Goal: Information Seeking & Learning: Learn about a topic

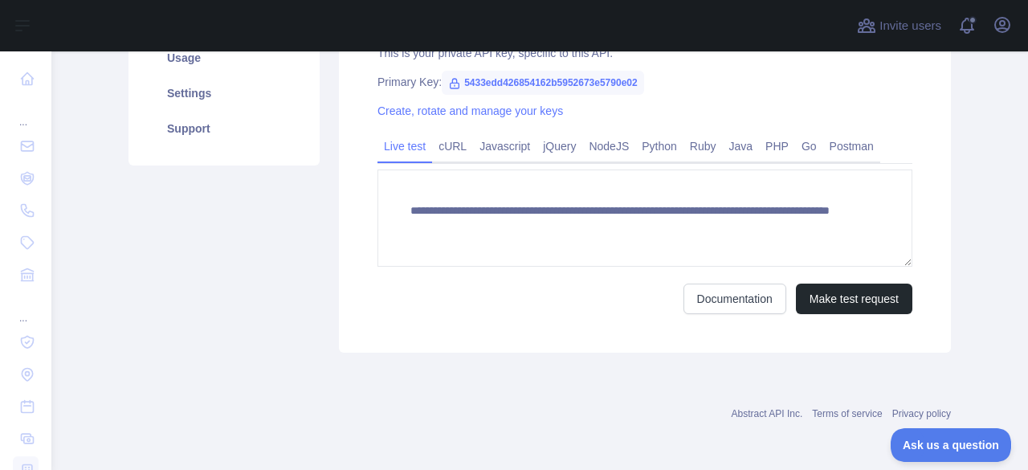
scroll to position [228, 0]
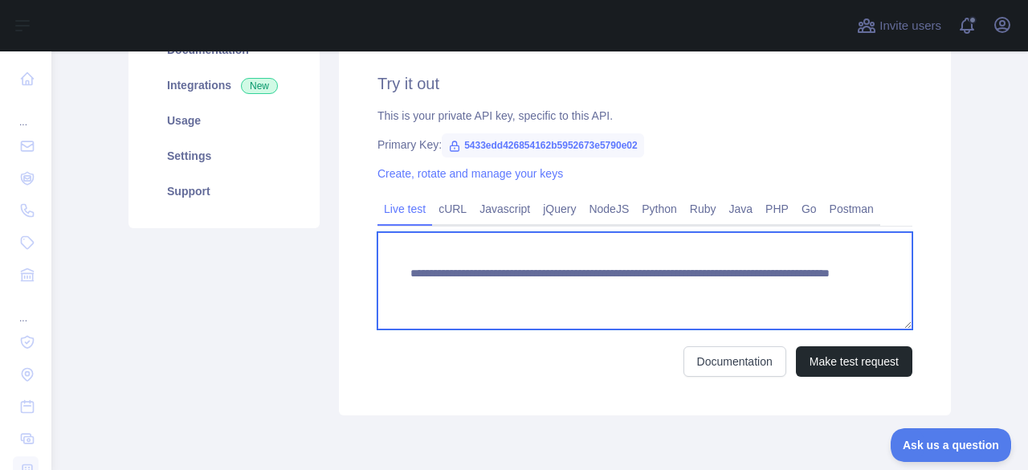
click at [714, 287] on textarea "**********" at bounding box center [644, 280] width 535 height 97
type textarea "**********"
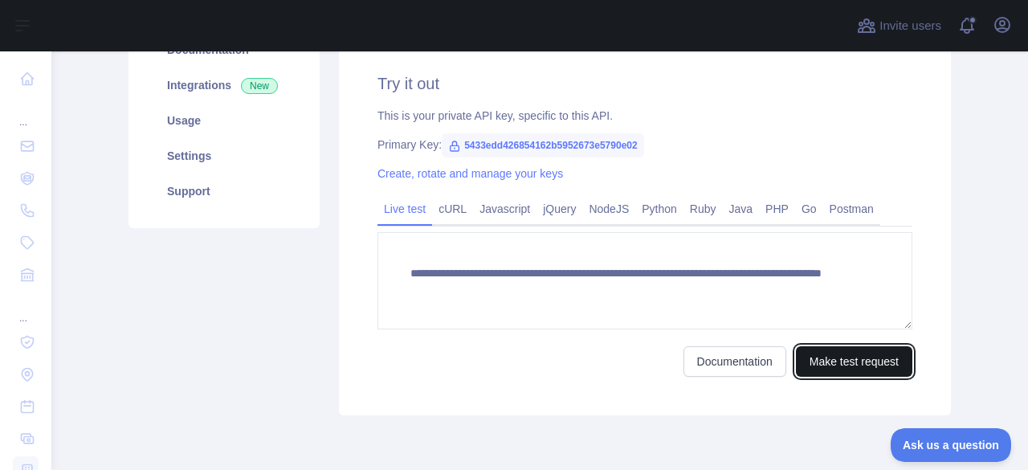
click at [811, 360] on button "Make test request" at bounding box center [854, 361] width 116 height 31
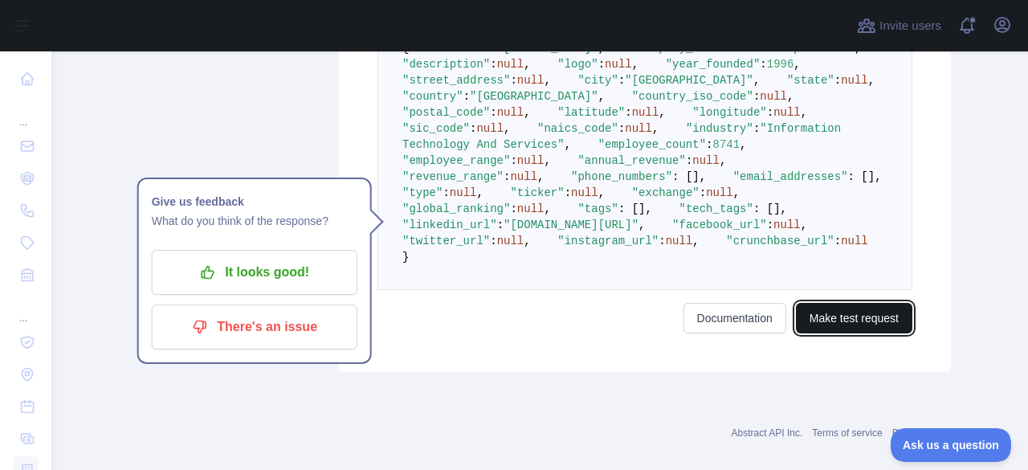
scroll to position [551, 0]
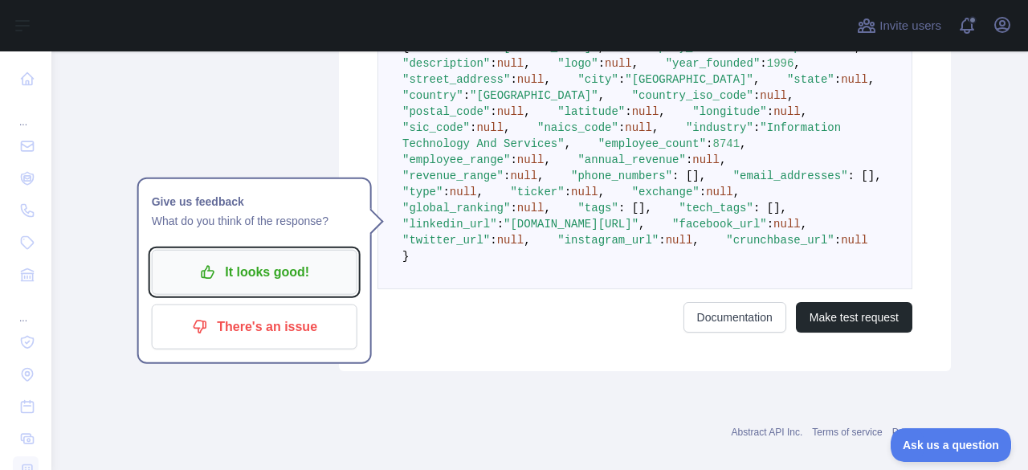
click at [275, 274] on p "It looks good!" at bounding box center [254, 271] width 181 height 27
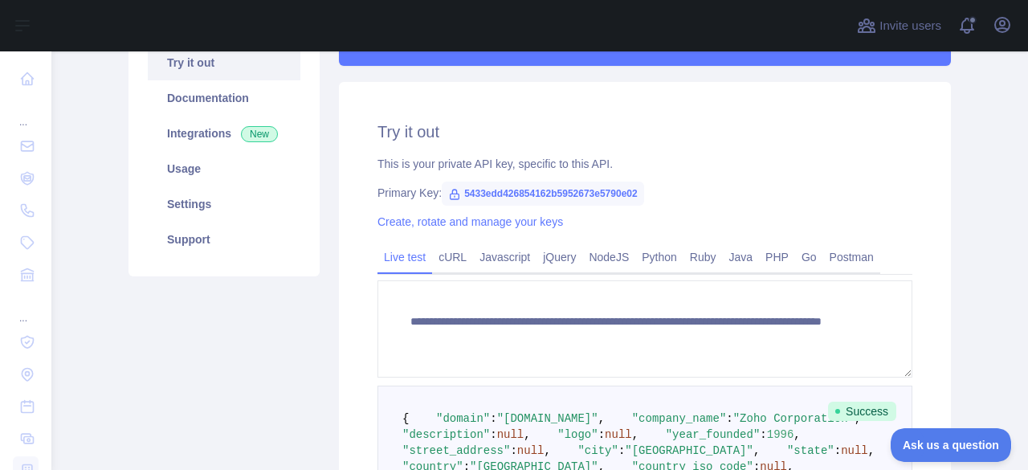
scroll to position [179, 0]
click at [840, 266] on link "Postman" at bounding box center [851, 258] width 57 height 26
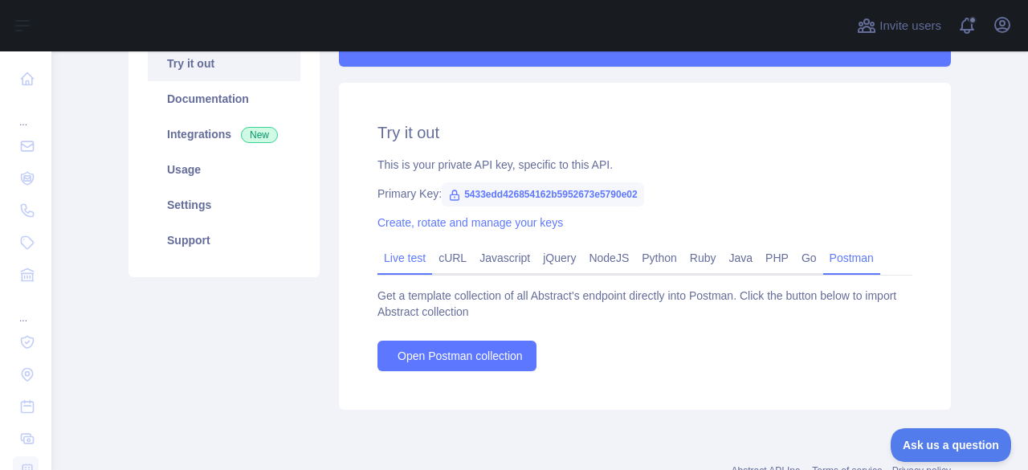
click at [396, 245] on link "Live test" at bounding box center [404, 258] width 55 height 26
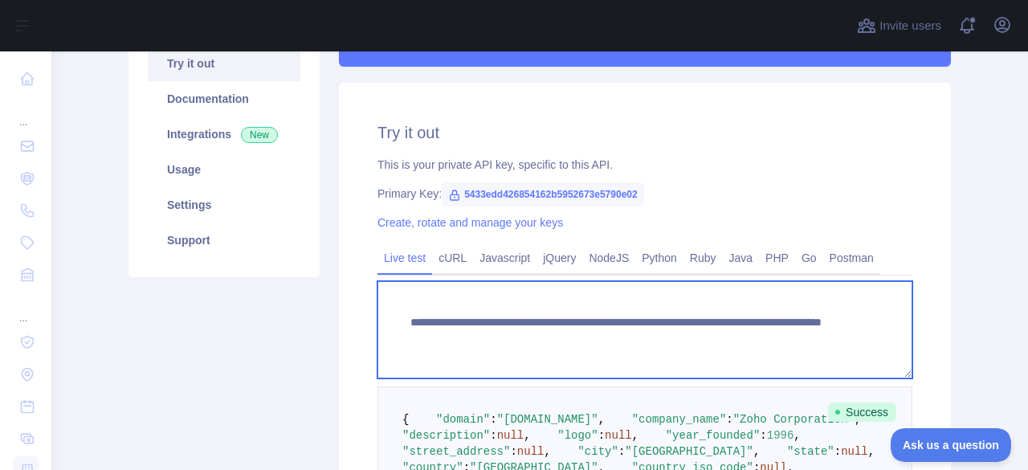
drag, startPoint x: 776, startPoint y: 340, endPoint x: 362, endPoint y: 304, distance: 415.8
click at [362, 304] on div "**********" at bounding box center [645, 413] width 612 height 660
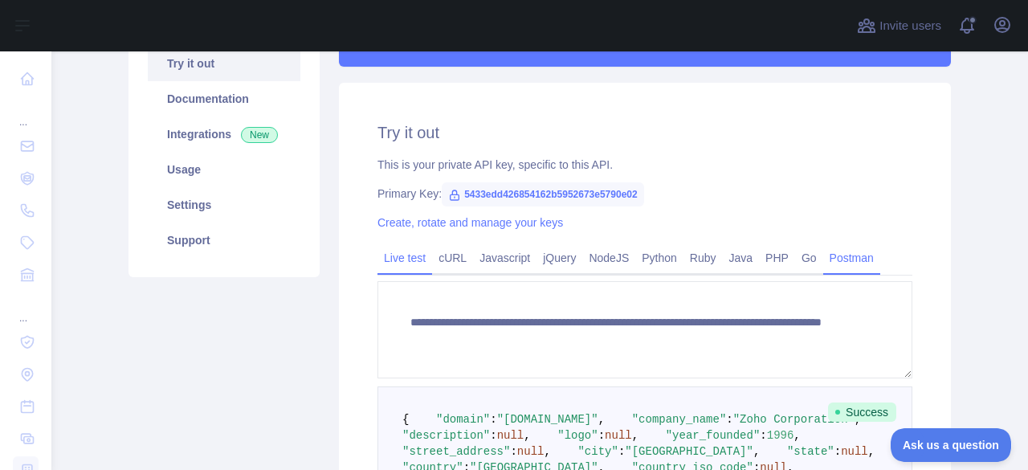
click at [833, 261] on link "Postman" at bounding box center [851, 258] width 57 height 26
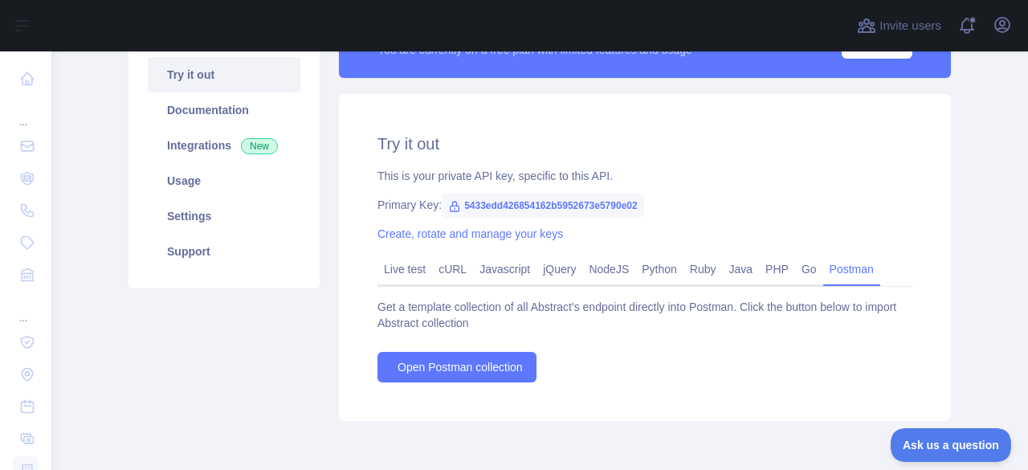
scroll to position [169, 0]
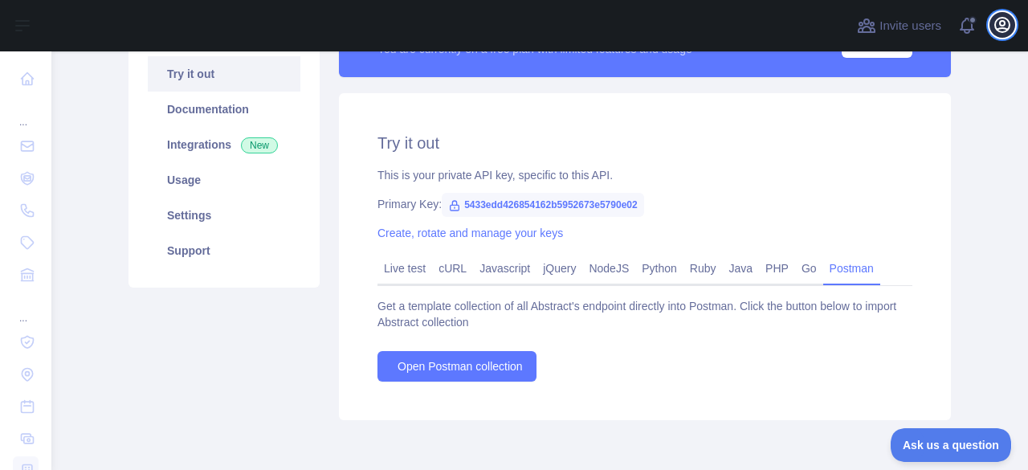
click at [999, 35] on icon "button" at bounding box center [1001, 24] width 19 height 19
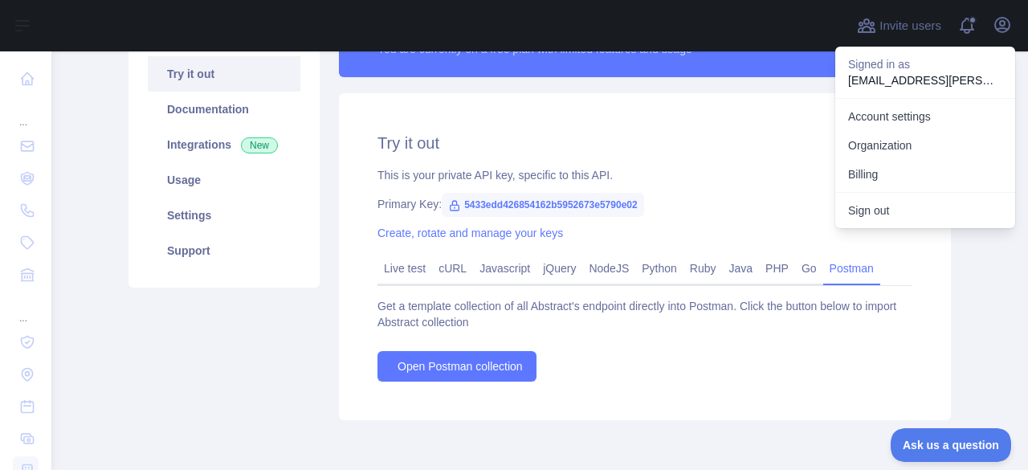
click at [984, 250] on main "Company Enrichment API Pricing Try it out Documentation Integrations New Usage …" at bounding box center [539, 260] width 976 height 418
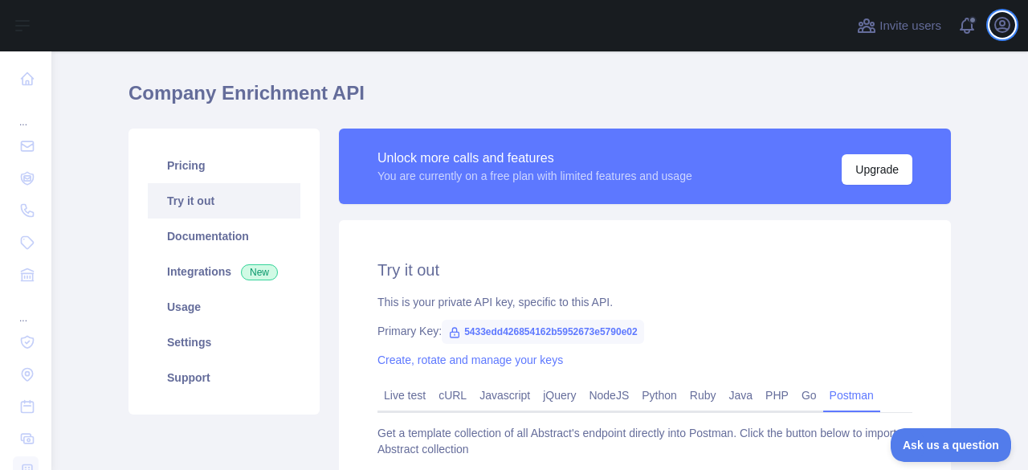
scroll to position [0, 0]
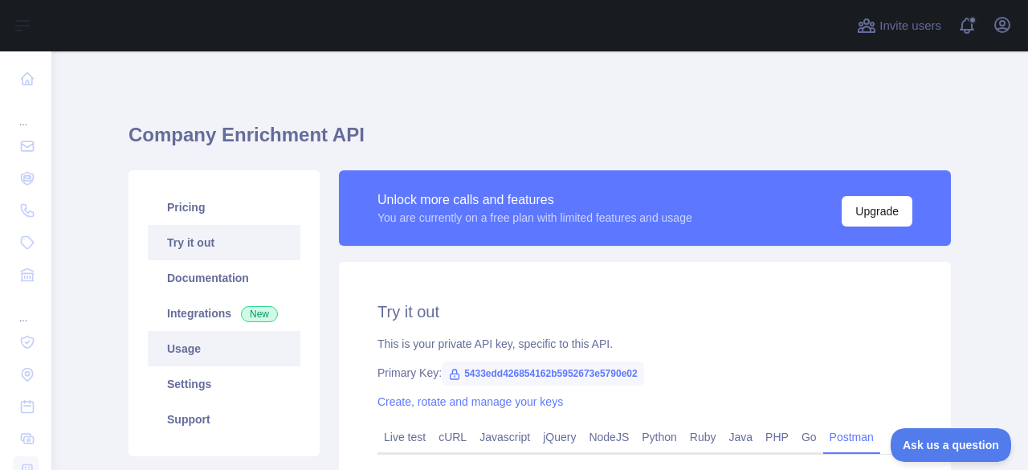
click at [214, 344] on link "Usage" at bounding box center [224, 348] width 153 height 35
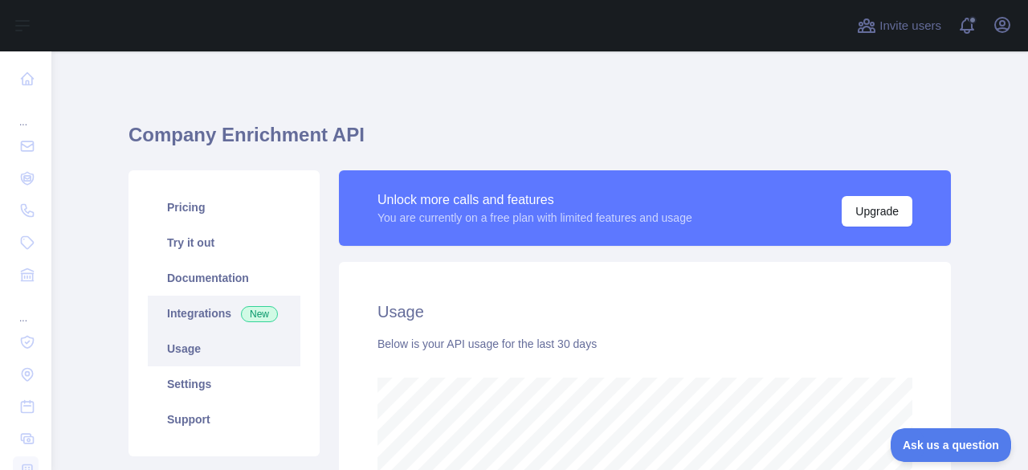
click at [250, 328] on link "Integrations New" at bounding box center [224, 312] width 153 height 35
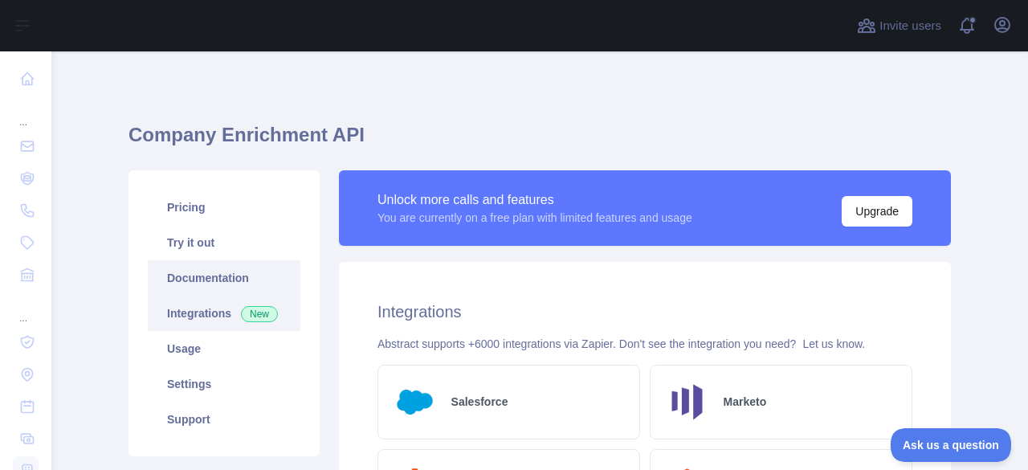
click at [206, 283] on link "Documentation" at bounding box center [224, 277] width 153 height 35
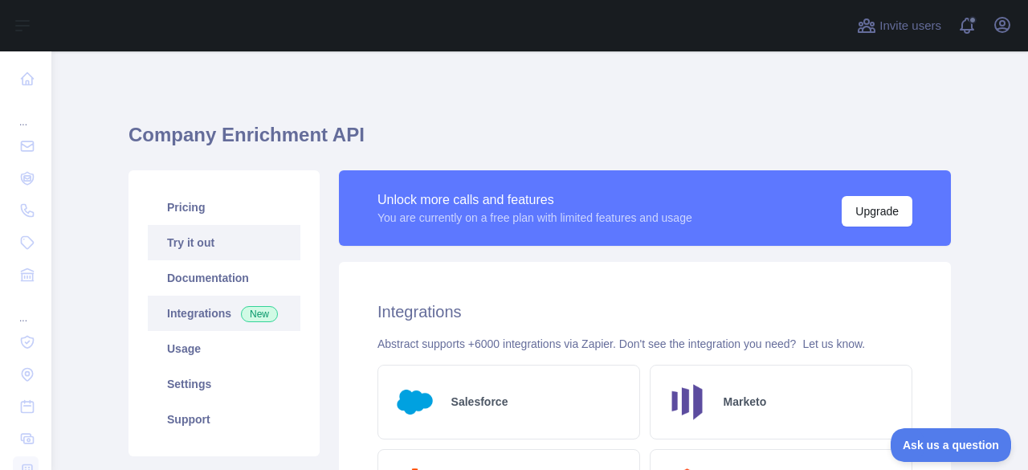
click at [220, 243] on link "Try it out" at bounding box center [224, 242] width 153 height 35
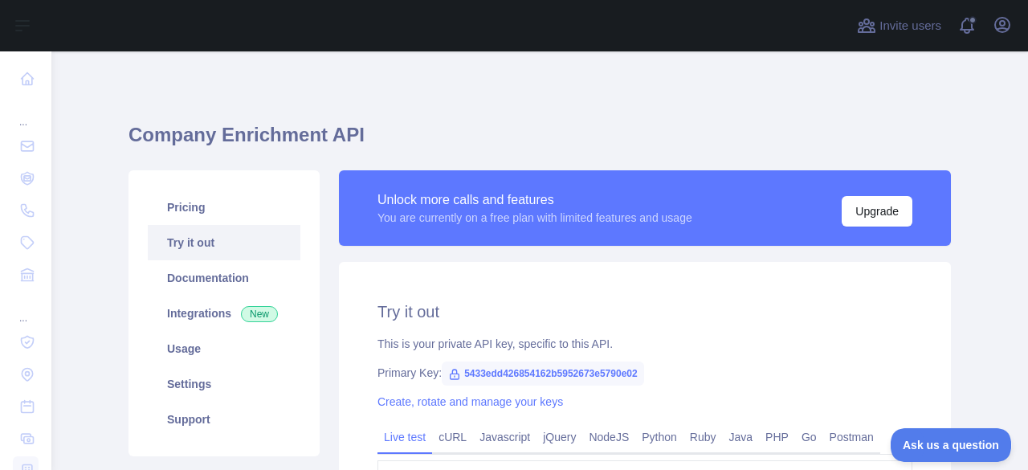
scroll to position [210, 0]
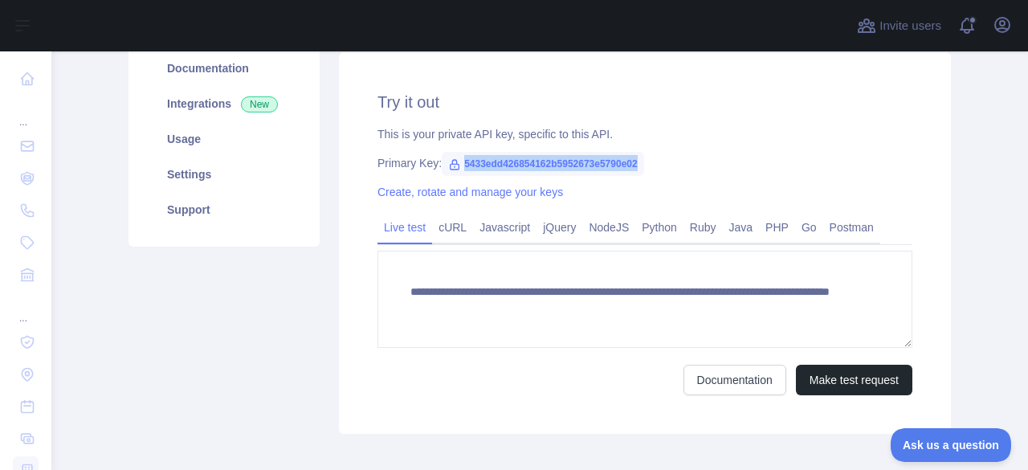
drag, startPoint x: 454, startPoint y: 165, endPoint x: 653, endPoint y: 158, distance: 199.2
click at [653, 158] on div "Primary Key: 5433edd426854162b5952673e5790e02" at bounding box center [644, 163] width 535 height 16
copy span "5433edd426854162b5952673e5790e02"
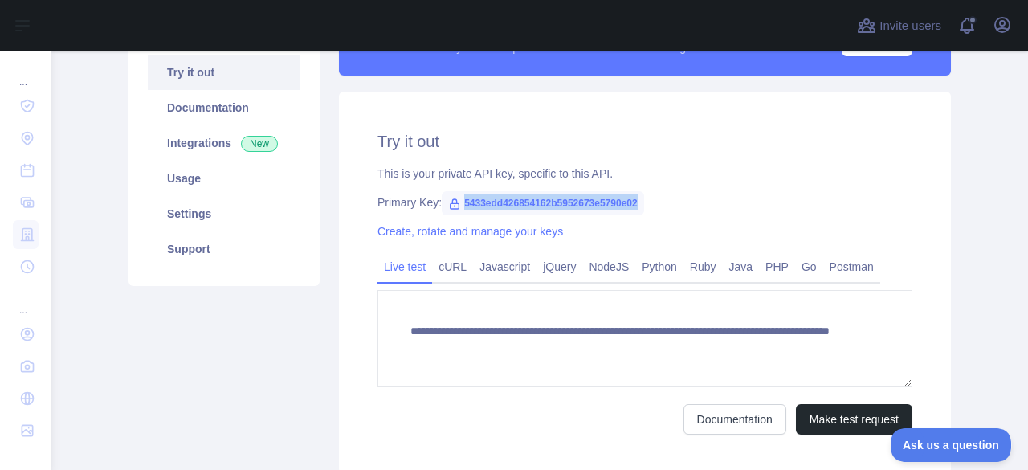
scroll to position [0, 0]
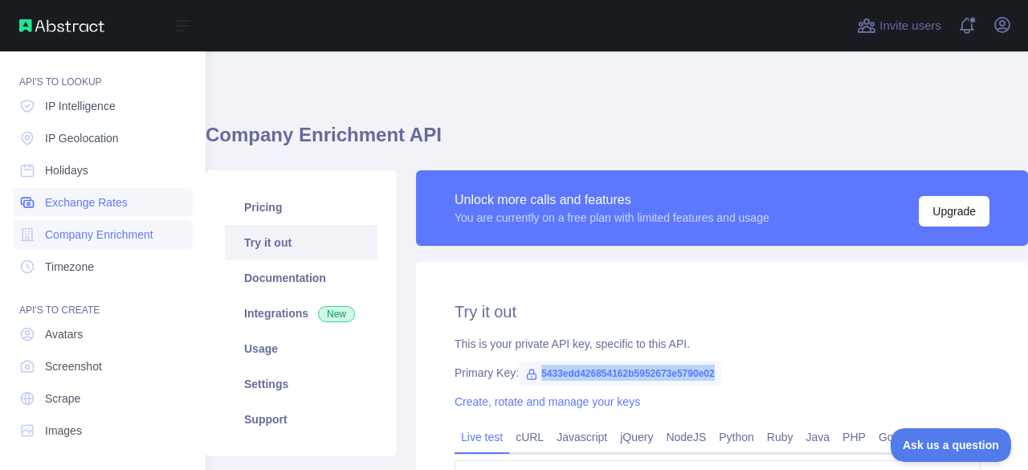
click at [85, 208] on span "Exchange Rates" at bounding box center [86, 202] width 83 height 16
click at [104, 229] on span "Company Enrichment" at bounding box center [99, 234] width 108 height 16
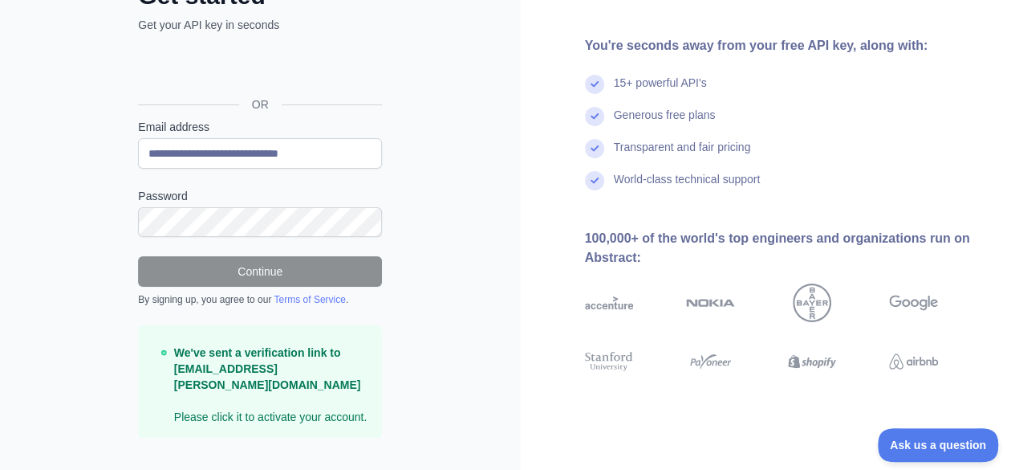
scroll to position [132, 0]
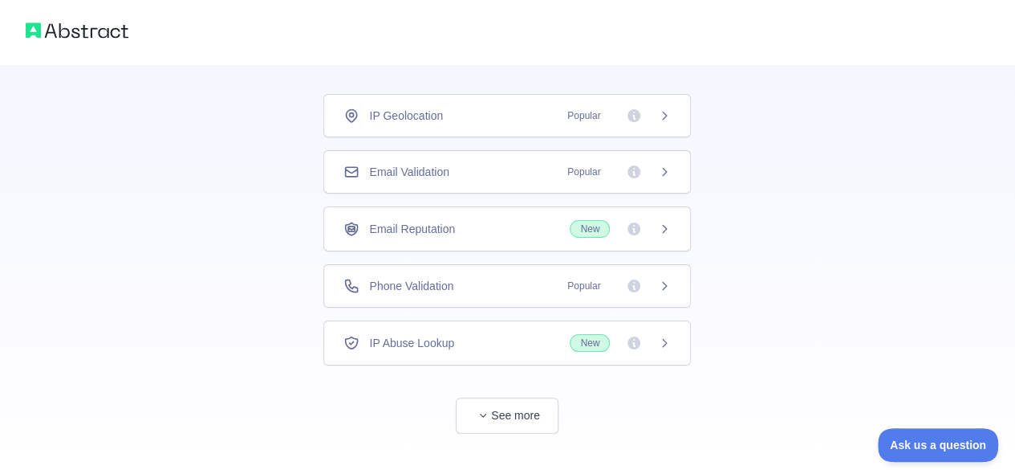
scroll to position [93, 0]
click at [493, 413] on button "See more" at bounding box center [507, 415] width 103 height 36
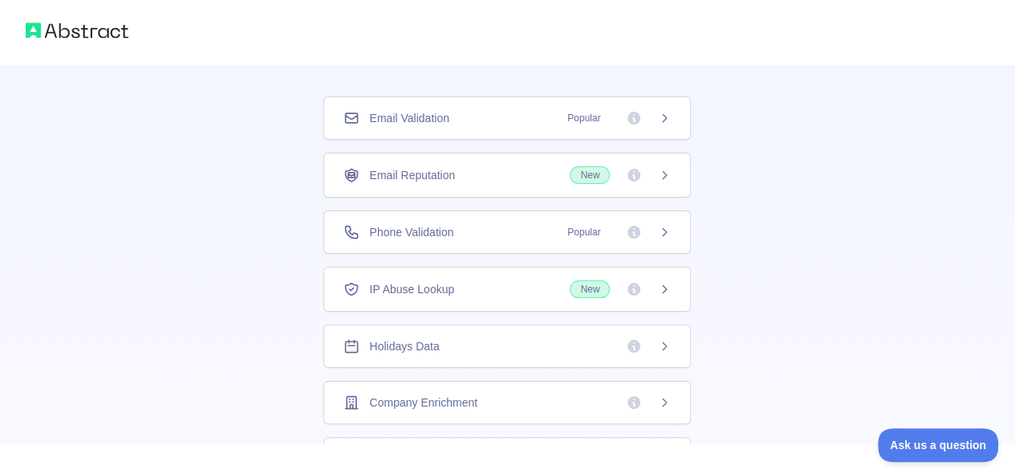
click at [493, 413] on div "Company Enrichment" at bounding box center [508, 402] width 368 height 43
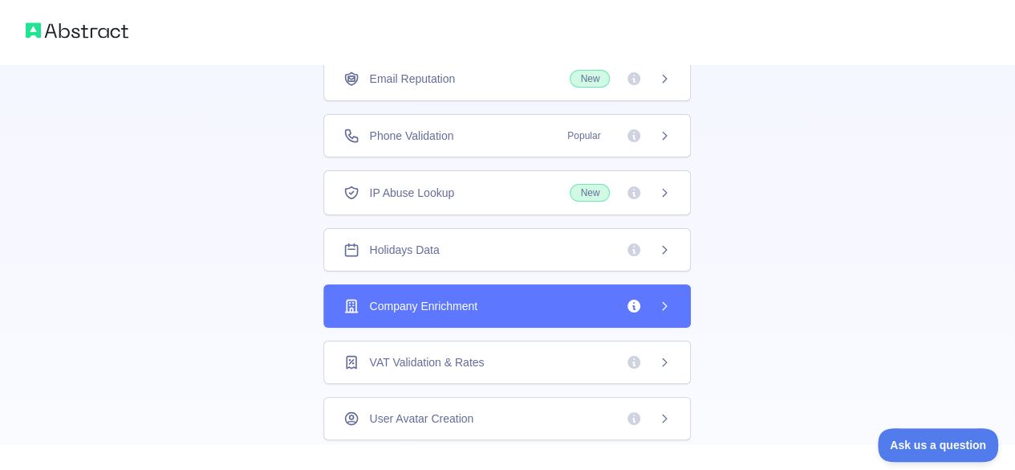
scroll to position [207, 0]
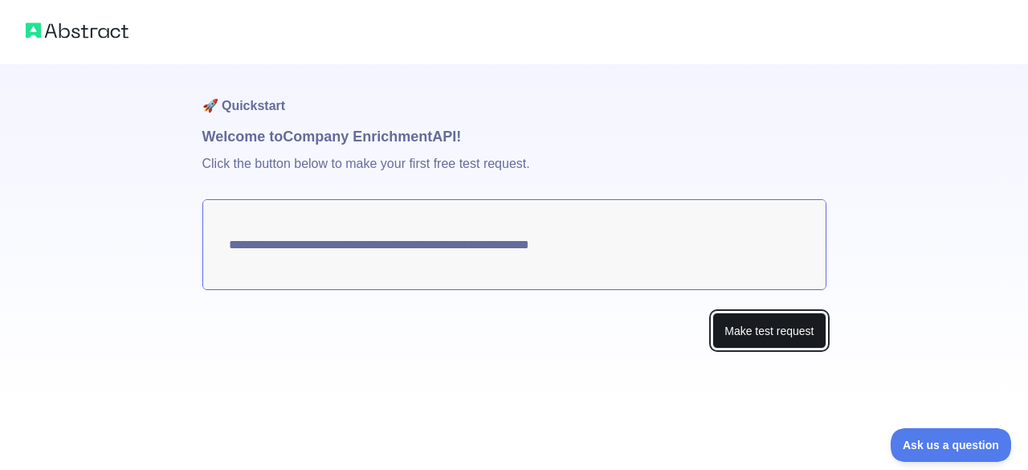
click at [781, 340] on button "Make test request" at bounding box center [768, 330] width 113 height 36
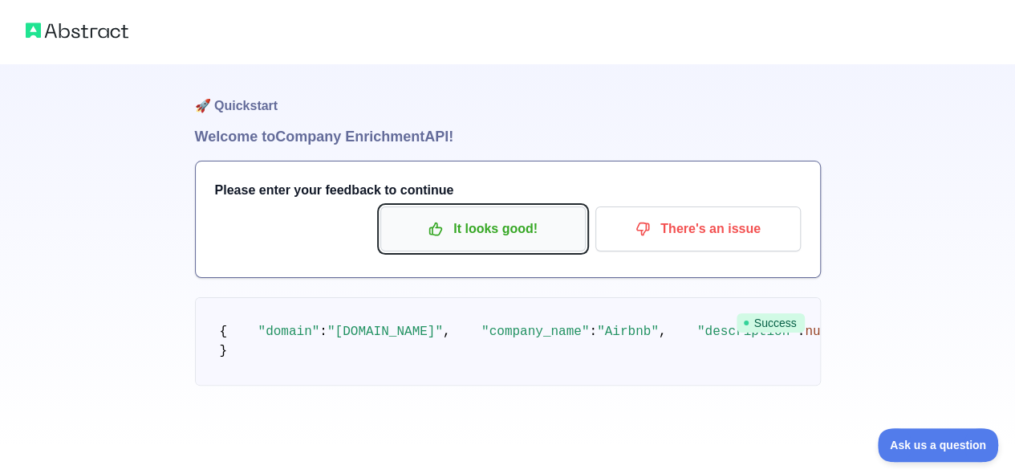
click at [470, 208] on button "It looks good!" at bounding box center [484, 228] width 206 height 45
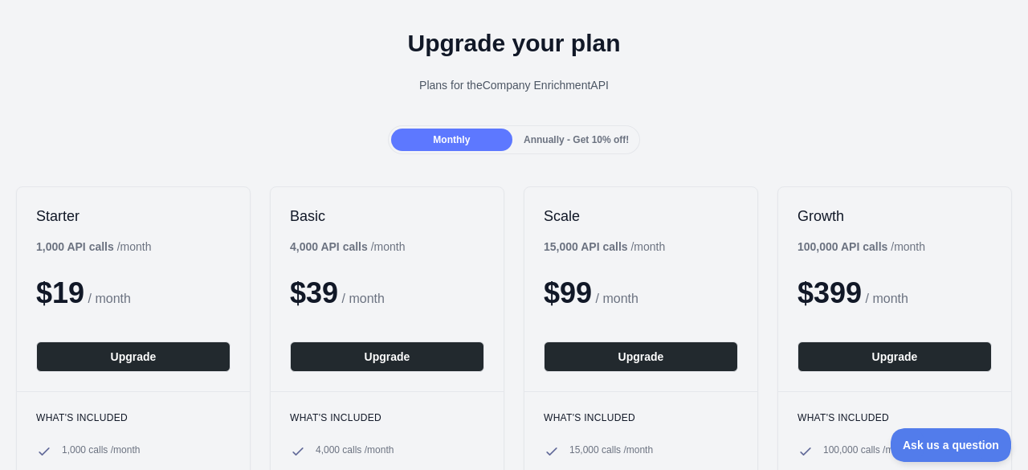
scroll to position [48, 0]
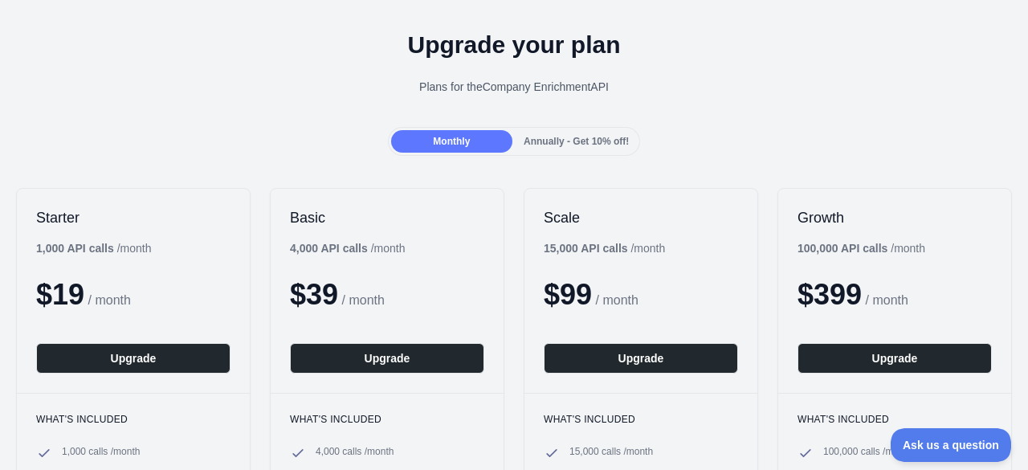
click at [551, 149] on div "Annually - Get 10% off!" at bounding box center [575, 141] width 121 height 22
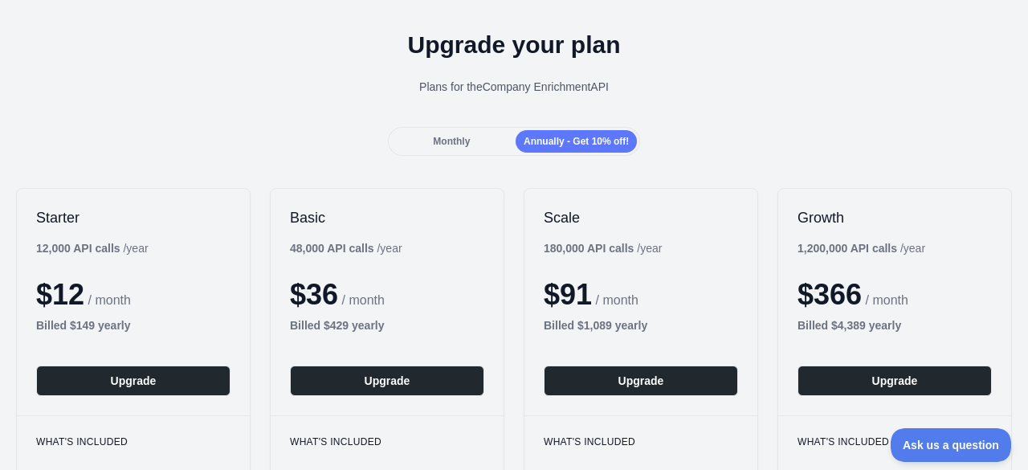
click at [480, 142] on div "Monthly" at bounding box center [451, 141] width 121 height 22
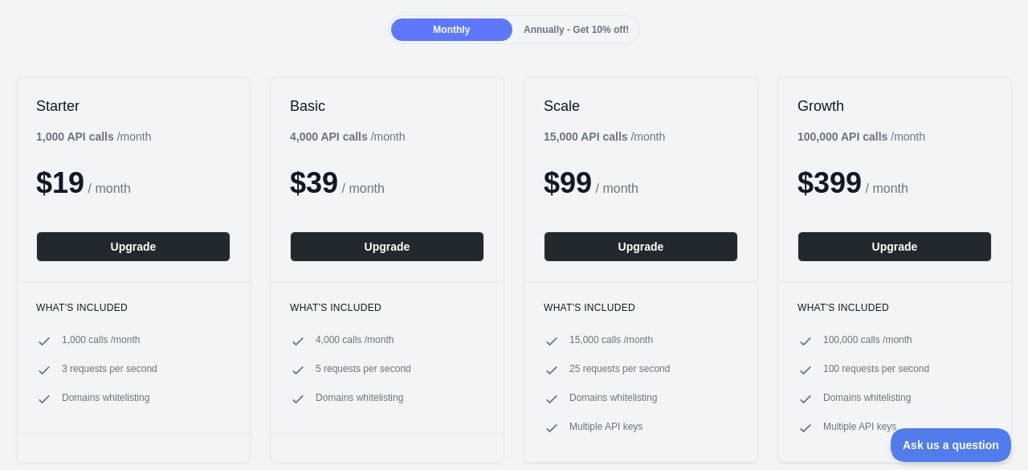
scroll to position [149, 0]
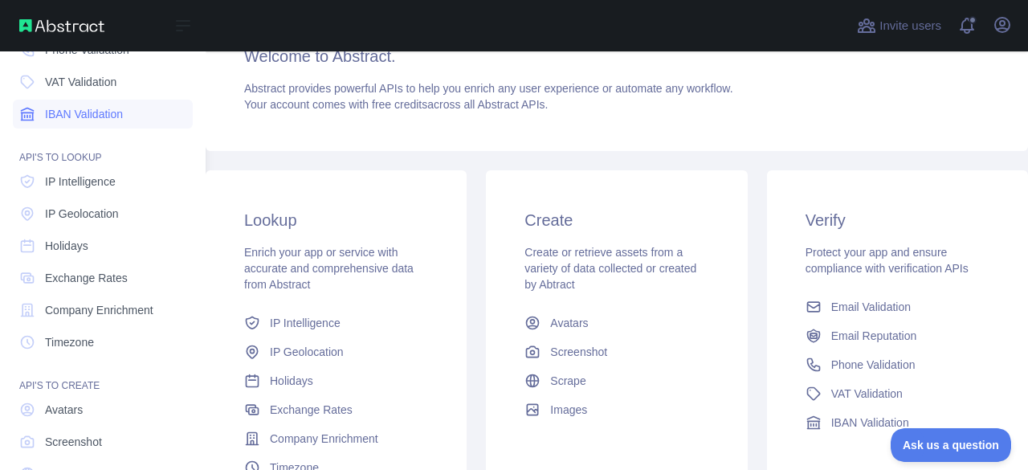
scroll to position [236, 0]
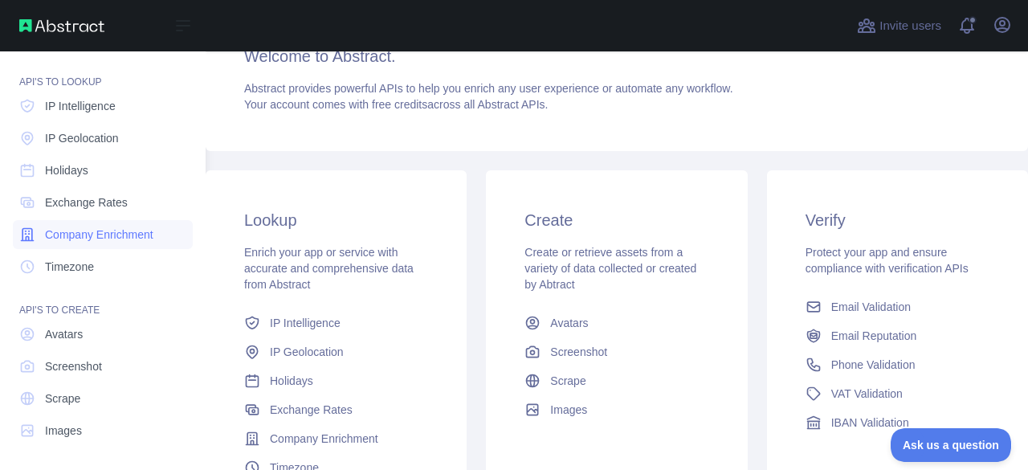
click at [93, 232] on span "Company Enrichment" at bounding box center [99, 234] width 108 height 16
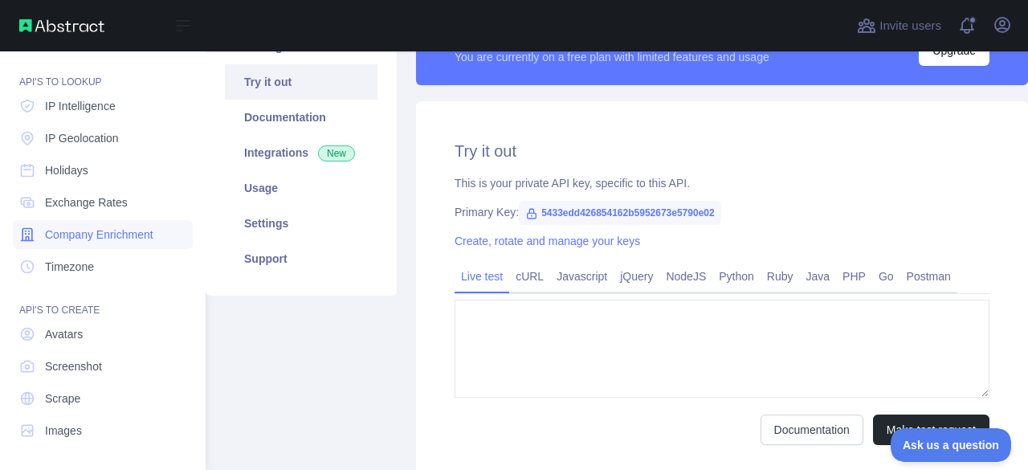
type textarea "**********"
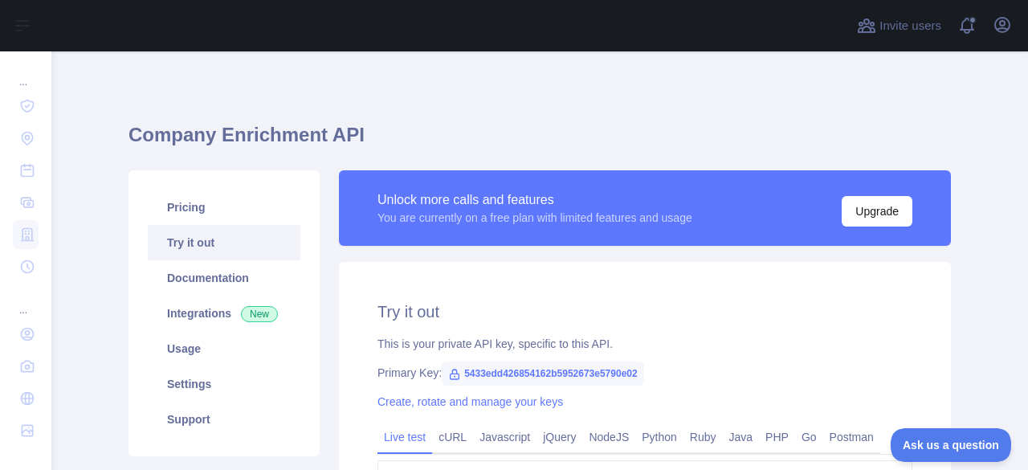
scroll to position [263, 0]
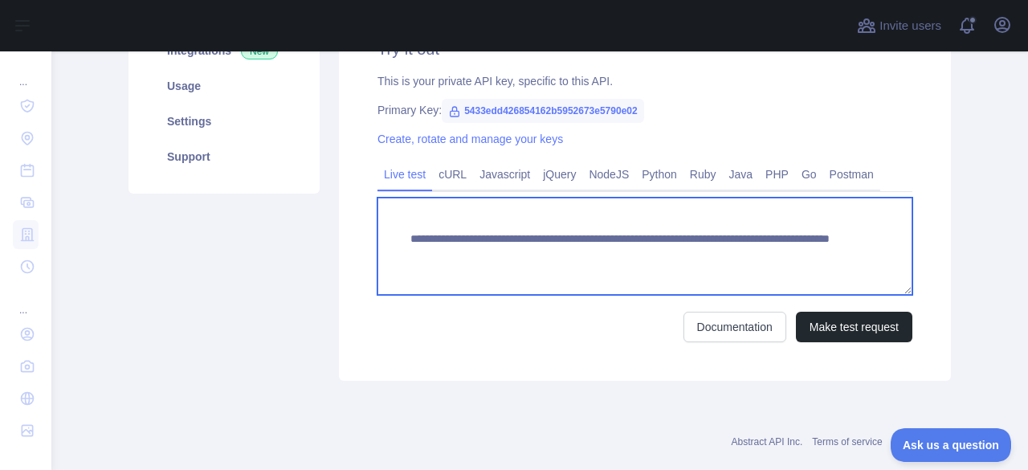
drag, startPoint x: 698, startPoint y: 256, endPoint x: 767, endPoint y: 251, distance: 69.2
click at [767, 251] on textarea "**********" at bounding box center [644, 245] width 535 height 97
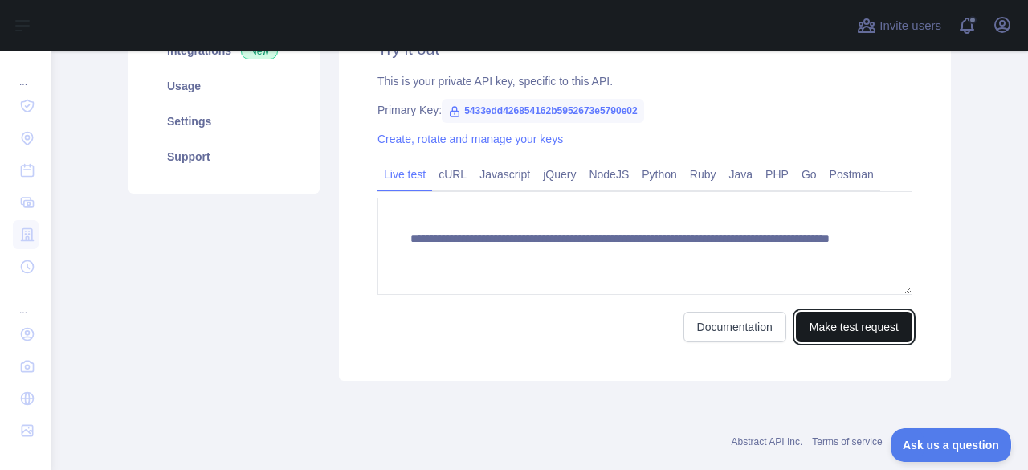
click at [828, 325] on button "Make test request" at bounding box center [854, 326] width 116 height 31
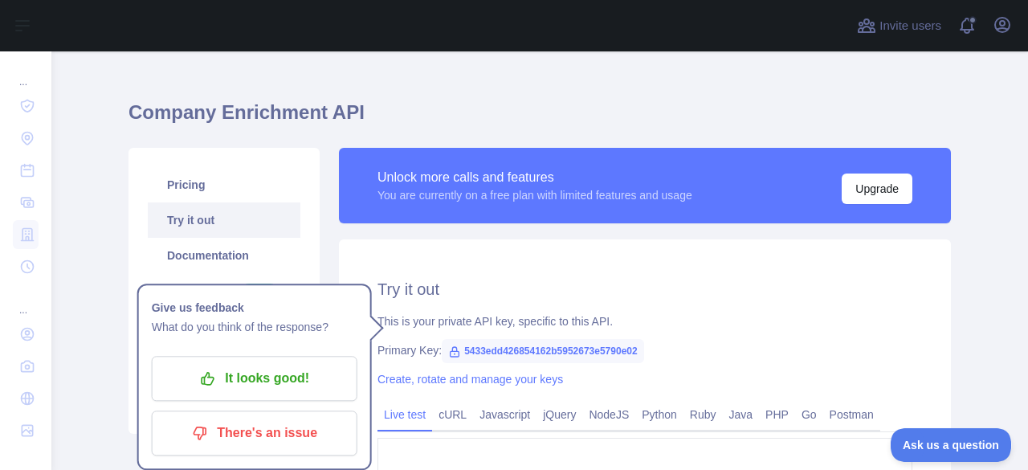
scroll to position [0, 0]
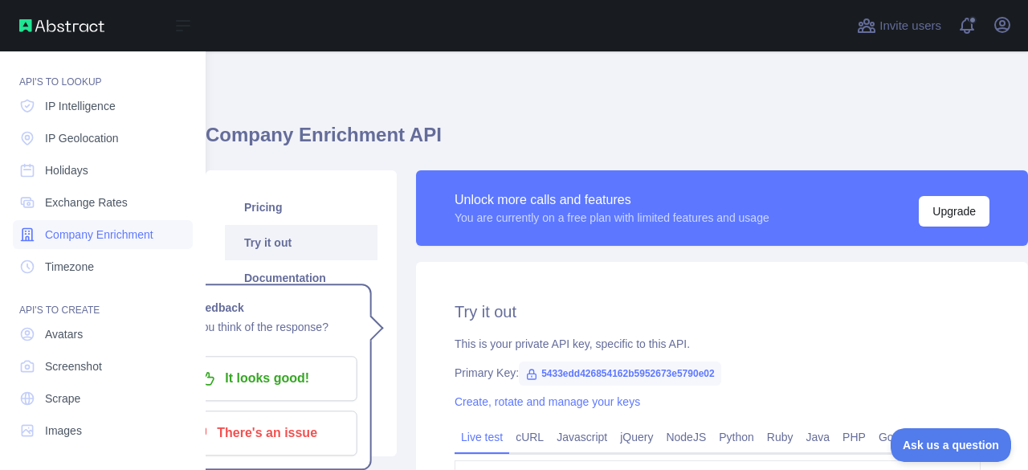
click at [119, 234] on span "Company Enrichment" at bounding box center [99, 234] width 108 height 16
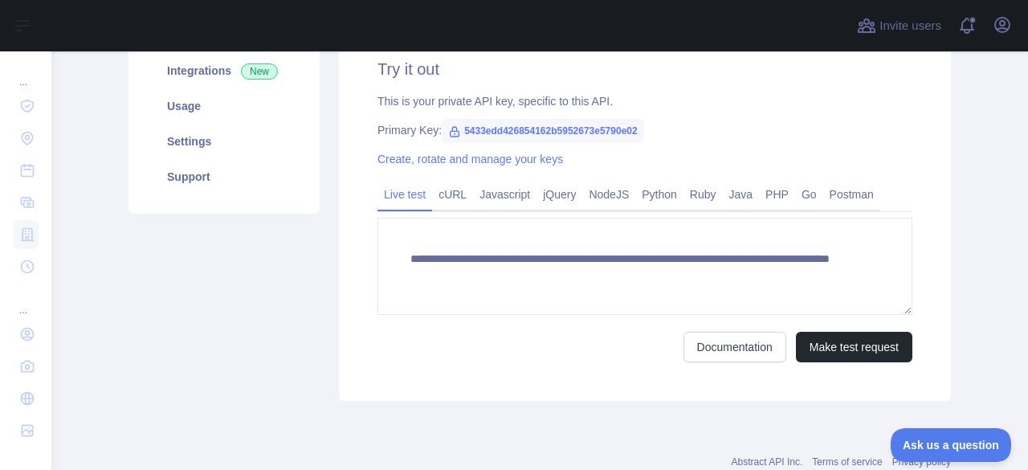
scroll to position [157, 0]
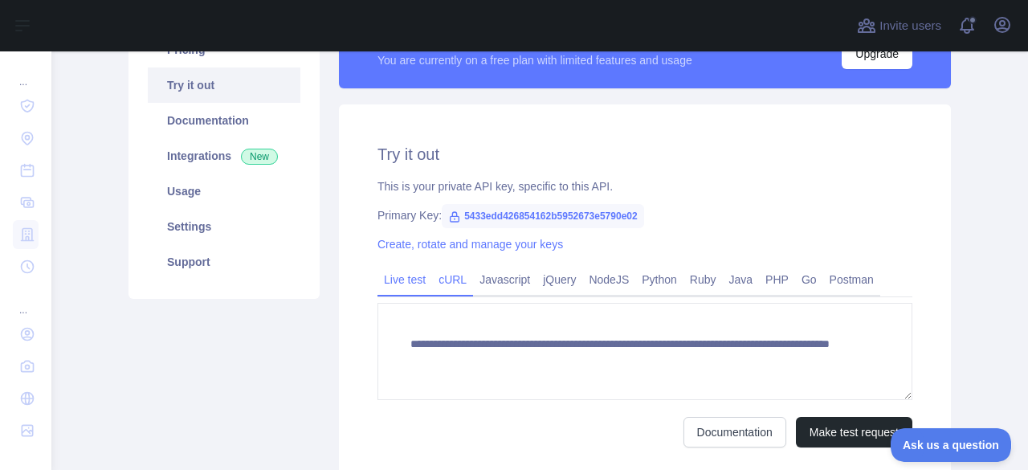
click at [448, 279] on link "cURL" at bounding box center [452, 280] width 41 height 26
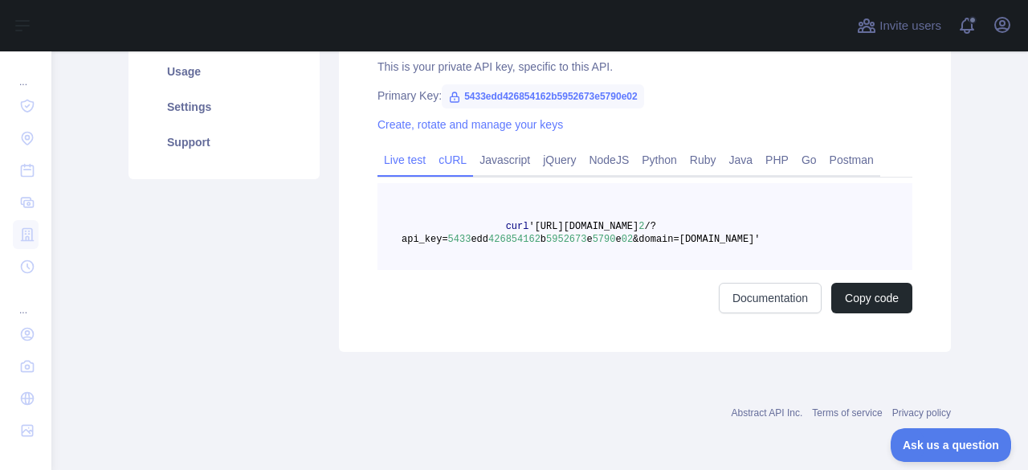
click at [419, 163] on link "Live test" at bounding box center [404, 160] width 55 height 26
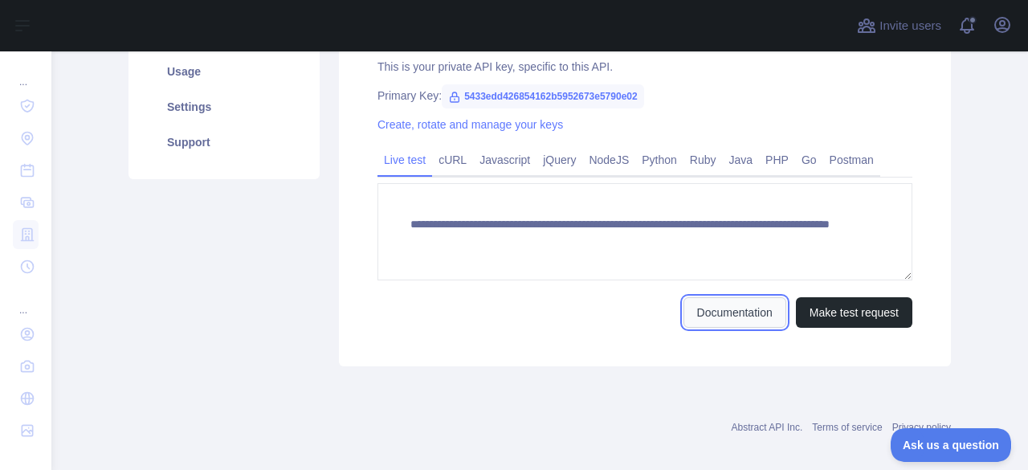
click at [758, 313] on link "Documentation" at bounding box center [734, 312] width 103 height 31
